Goal: Go to known website: Go to known website

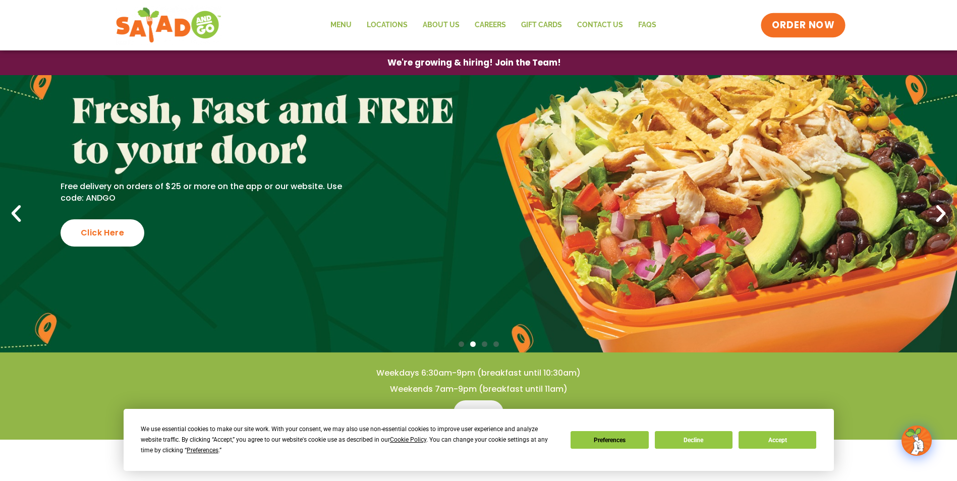
click at [788, 26] on span "ORDER NOW" at bounding box center [803, 25] width 63 height 13
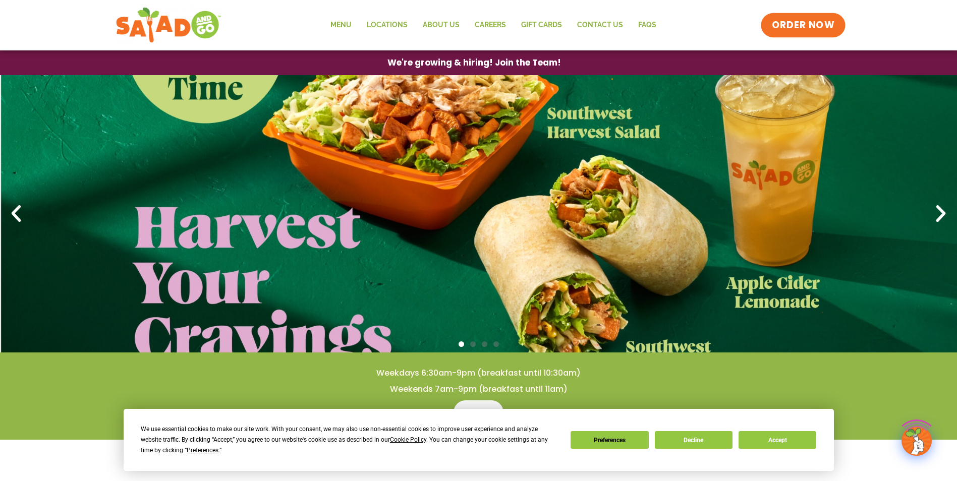
click at [809, 36] on link "ORDER NOW" at bounding box center [802, 25] width 85 height 24
click at [781, 22] on span "ORDER NOW" at bounding box center [803, 25] width 63 height 13
